Goal: Transaction & Acquisition: Purchase product/service

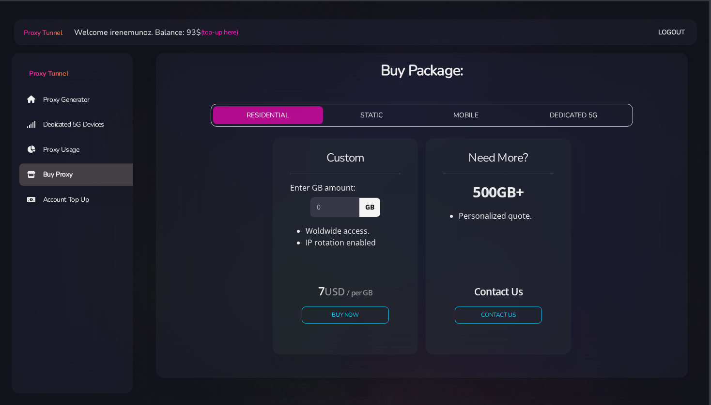
click at [69, 98] on link "Proxy Generator" at bounding box center [79, 99] width 121 height 22
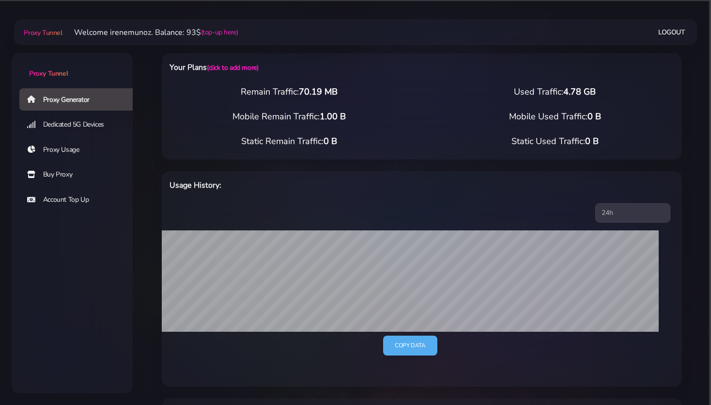
click at [57, 172] on link "Buy Proxy" at bounding box center [79, 174] width 121 height 22
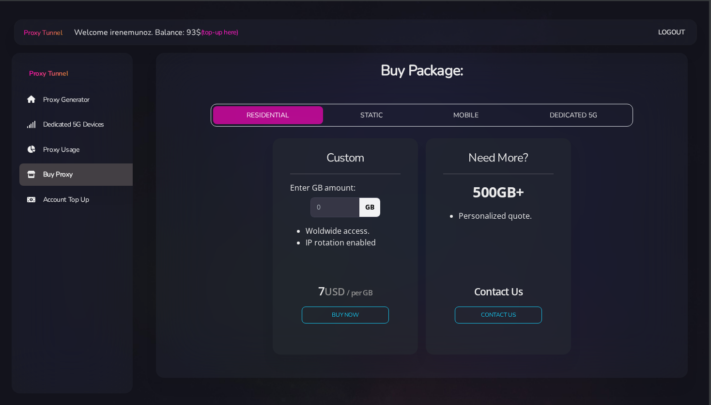
click at [370, 115] on button "STATIC" at bounding box center [372, 115] width 90 height 18
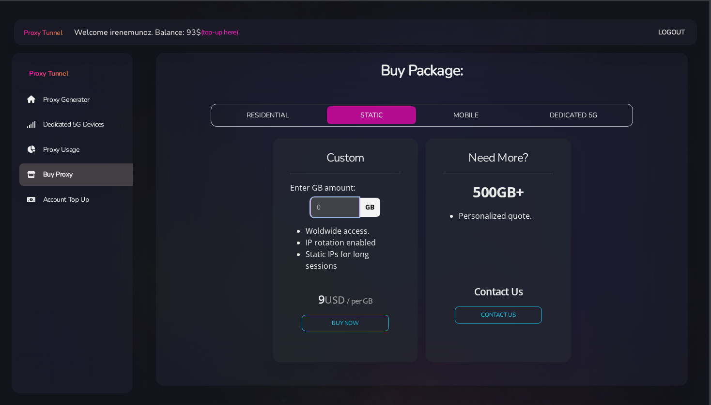
drag, startPoint x: 324, startPoint y: 206, endPoint x: 308, endPoint y: 206, distance: 16.0
click at [311, 206] on input "number" at bounding box center [335, 206] width 49 height 19
type input "1"
click at [338, 316] on button "Buy Now" at bounding box center [345, 322] width 89 height 17
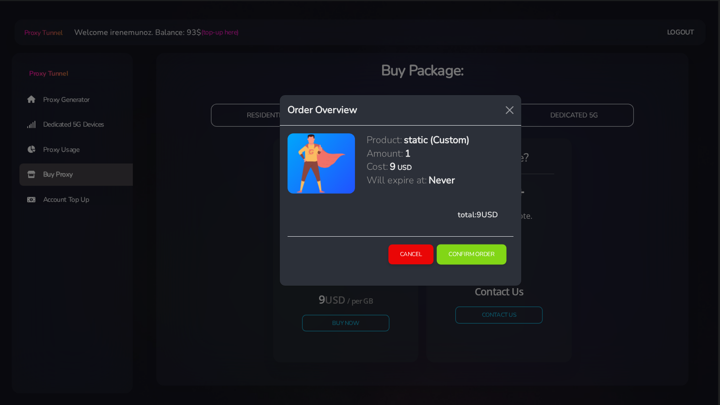
drag, startPoint x: 460, startPoint y: 250, endPoint x: 447, endPoint y: 248, distance: 13.8
click at [460, 250] on button "Confirm Order" at bounding box center [472, 254] width 70 height 20
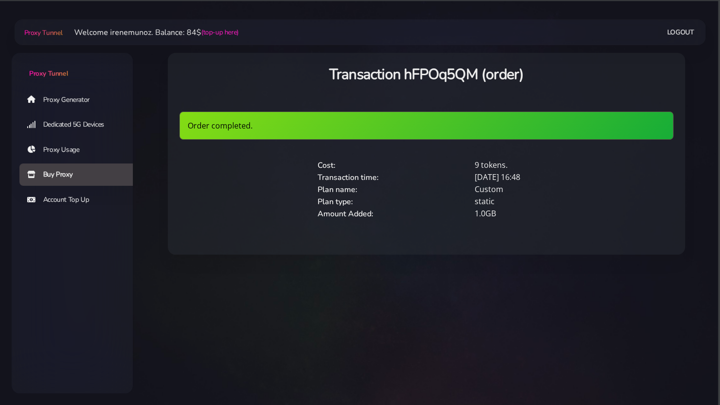
click at [62, 100] on link "Proxy Generator" at bounding box center [79, 99] width 121 height 22
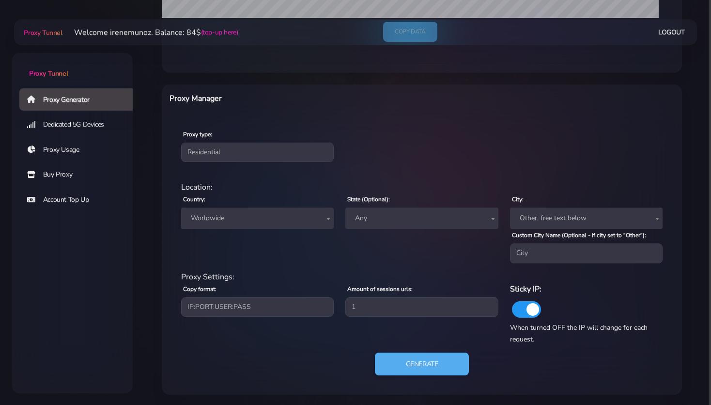
scroll to position [315, 0]
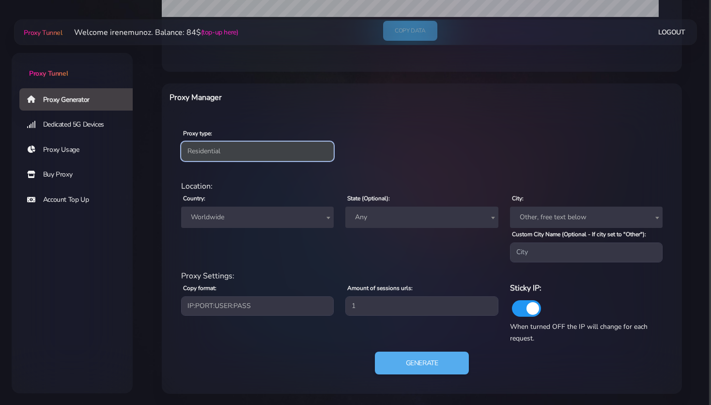
click at [181, 142] on select "Residential Static Mobile" at bounding box center [257, 151] width 153 height 19
select select "static"
click option "Static" at bounding box center [0, 0] width 0 height 0
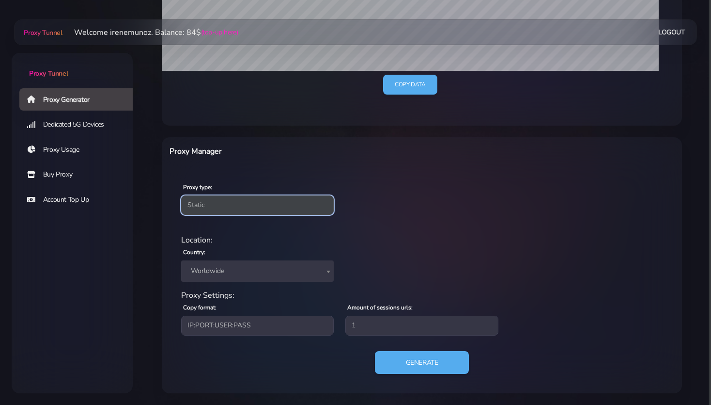
scroll to position [260, 0]
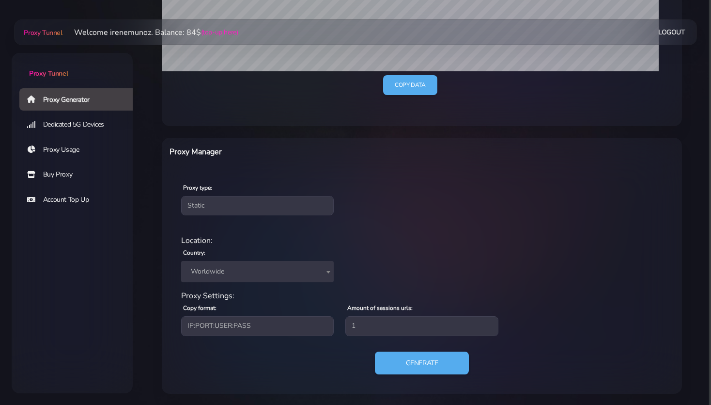
click at [204, 266] on span "Worldwide" at bounding box center [257, 272] width 141 height 14
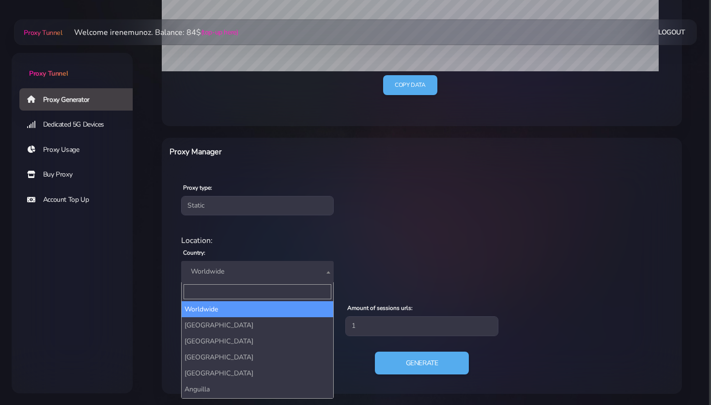
click at [211, 292] on input "Search" at bounding box center [258, 291] width 148 height 15
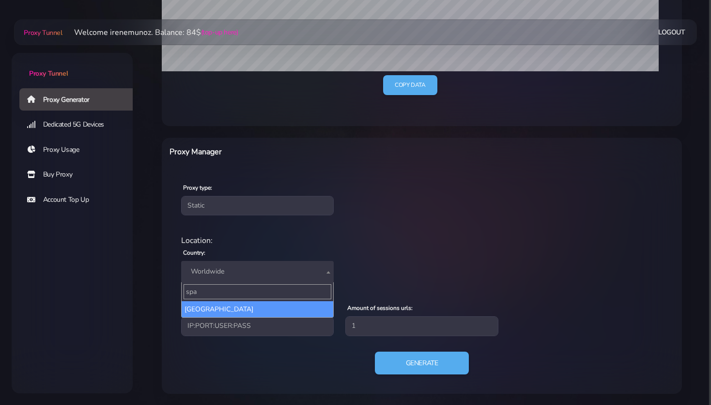
type input "spa"
select select "ES"
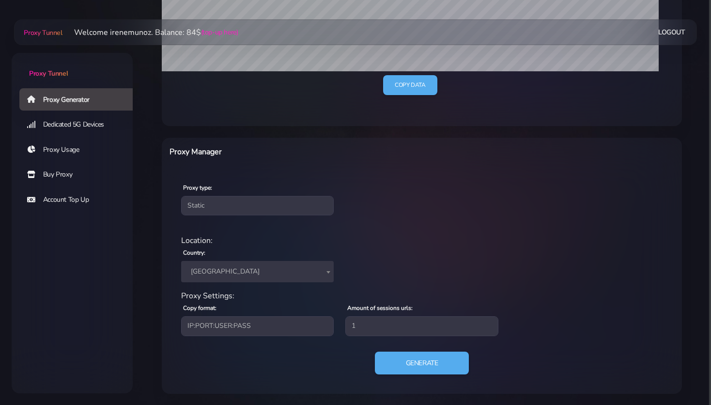
click at [250, 355] on div "Generate" at bounding box center [421, 366] width 493 height 31
click at [436, 363] on button "Generate" at bounding box center [422, 363] width 96 height 24
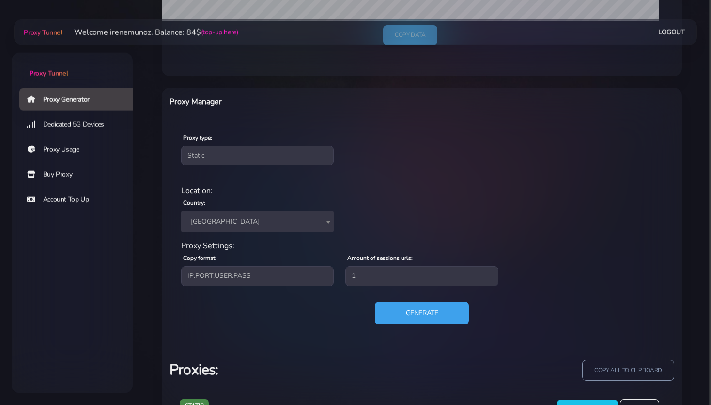
scroll to position [353, 0]
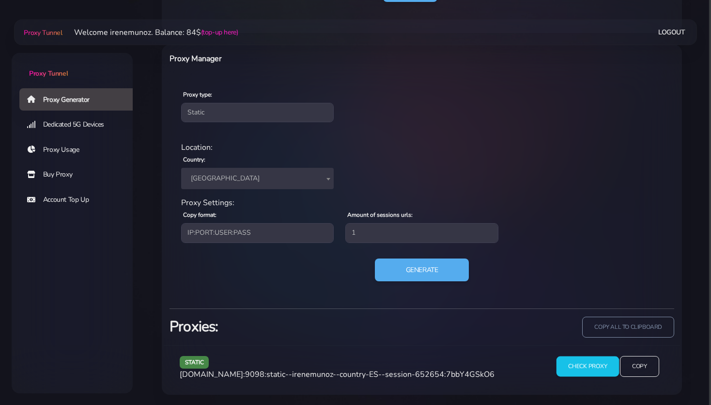
click at [573, 360] on input "Check Proxy" at bounding box center [587, 366] width 63 height 20
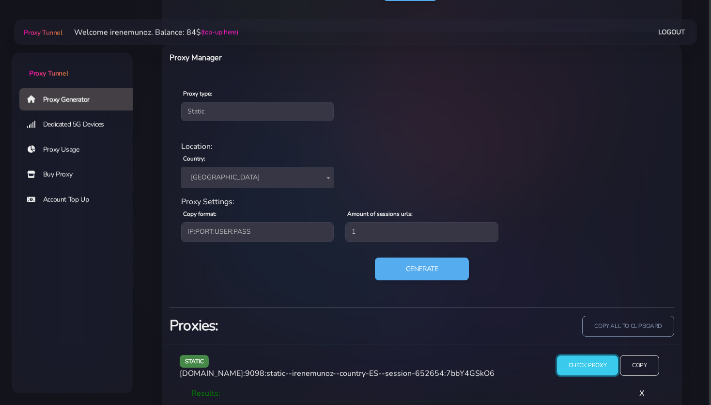
scroll to position [442, 0]
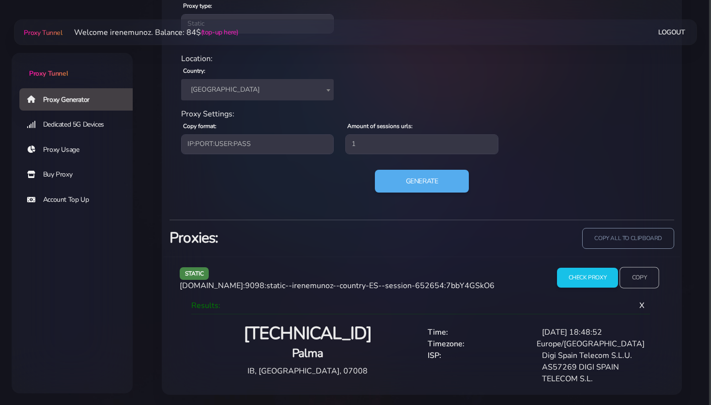
click at [643, 279] on input "Copy" at bounding box center [640, 277] width 40 height 21
